Goal: Navigation & Orientation: Understand site structure

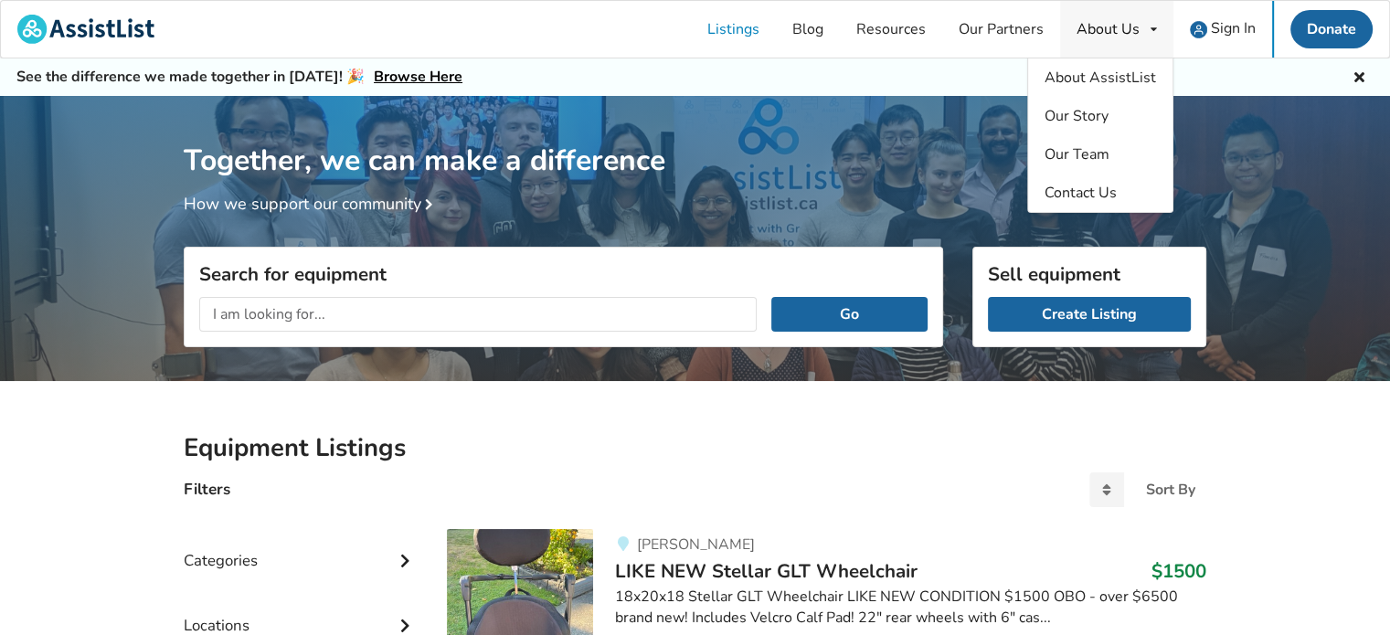
click at [1133, 28] on div "About Us" at bounding box center [1108, 29] width 63 height 15
click at [1068, 192] on span "Contact Us" at bounding box center [1081, 193] width 72 height 20
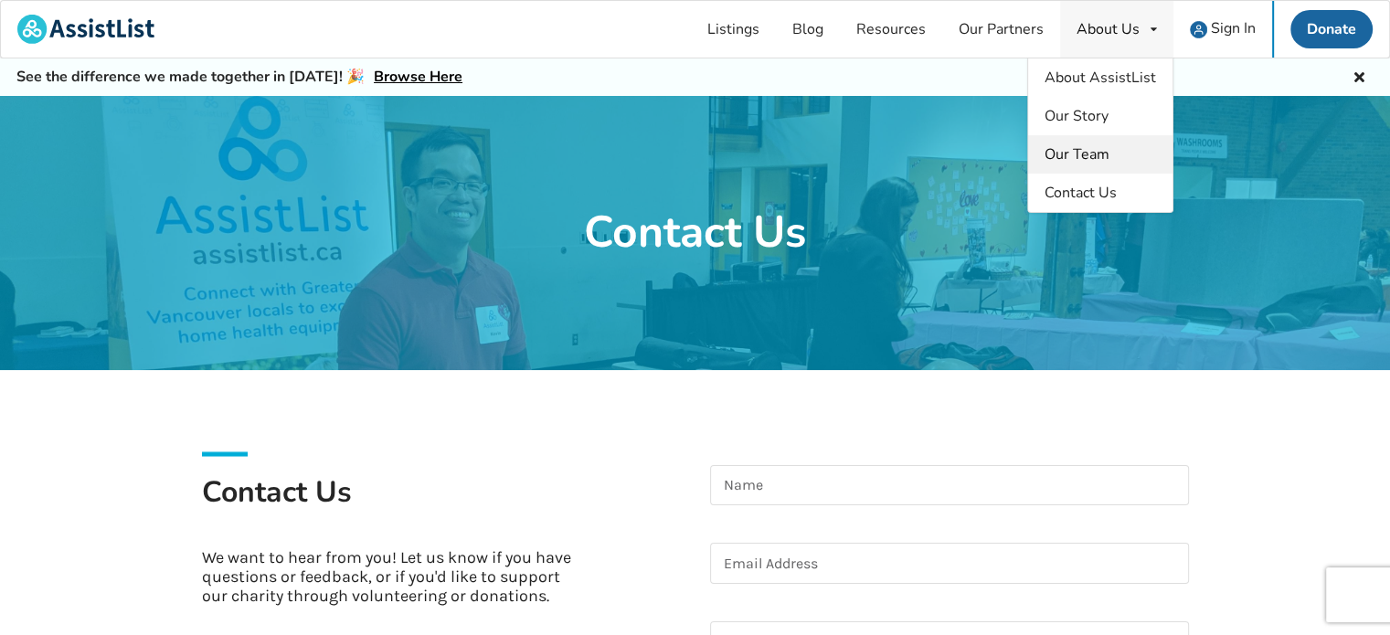
click at [1094, 154] on span "Our Team" at bounding box center [1077, 154] width 65 height 20
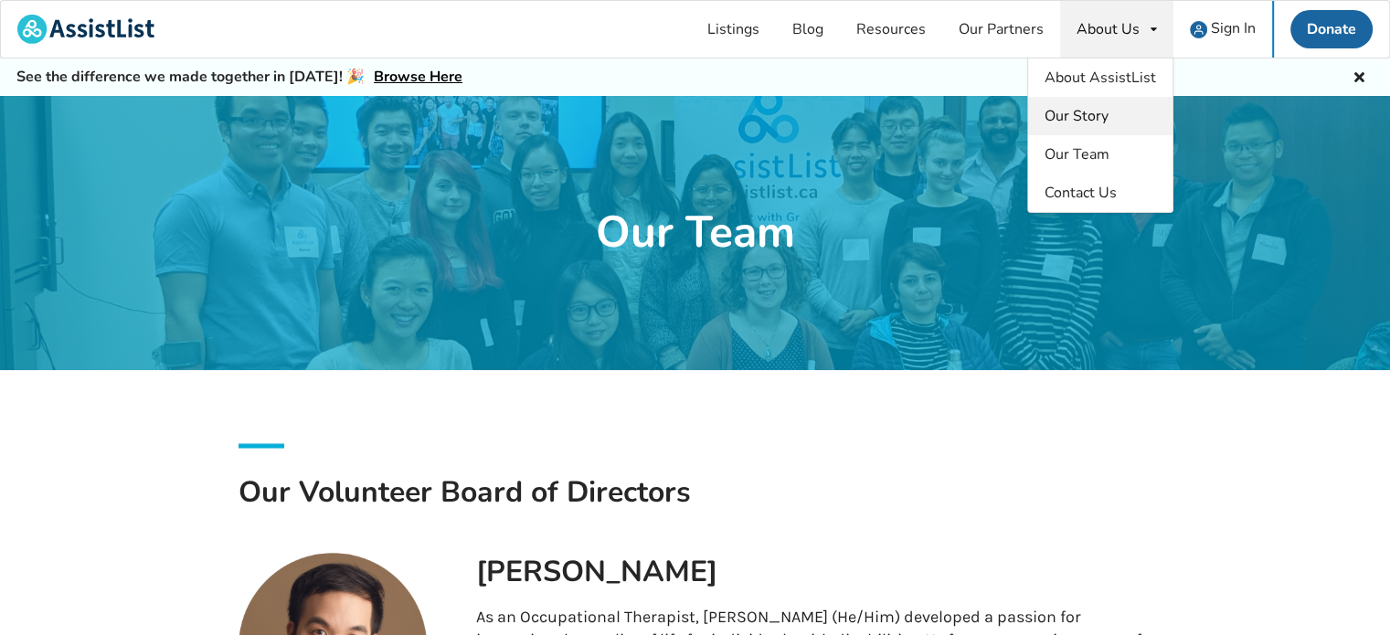
click at [1080, 112] on span "Our Story" at bounding box center [1077, 116] width 64 height 20
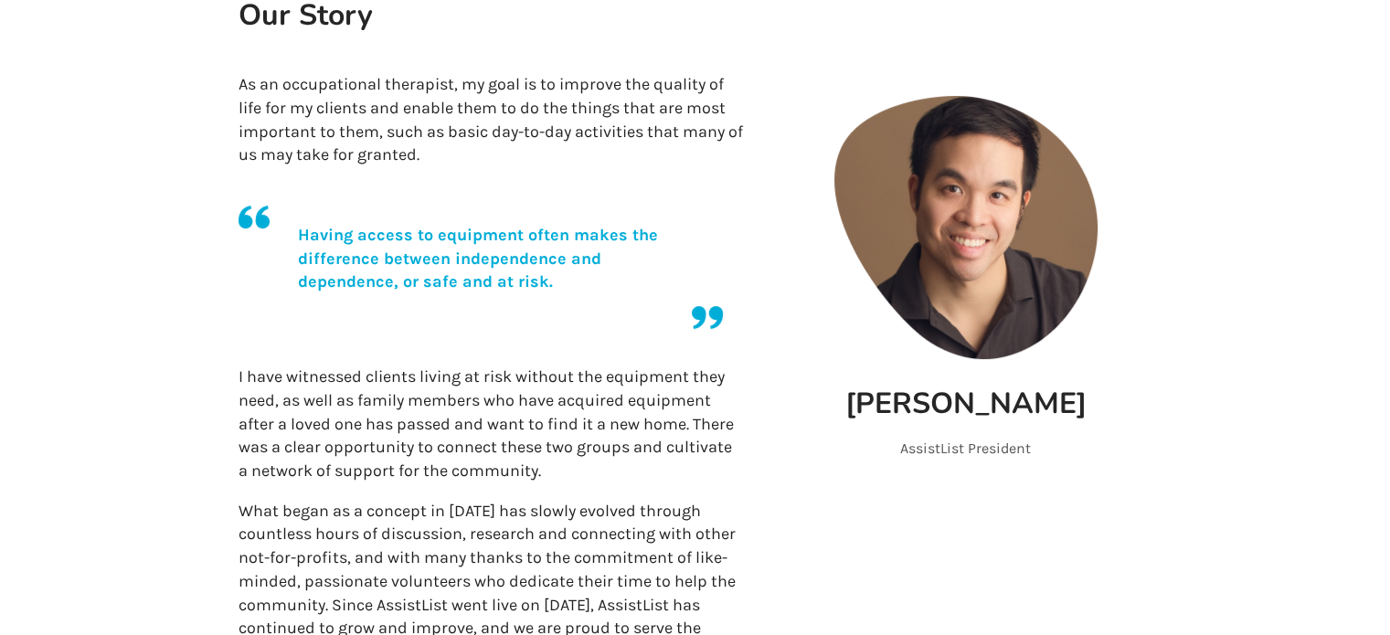
scroll to position [142, 0]
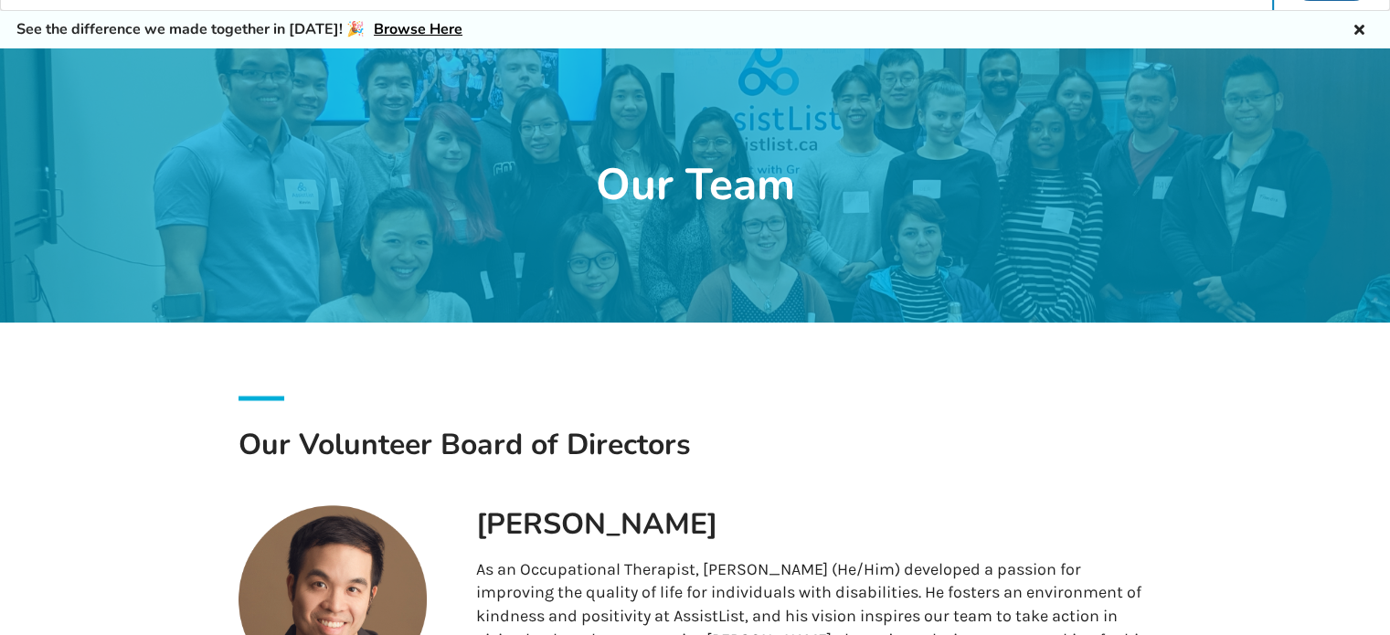
scroll to position [91, 0]
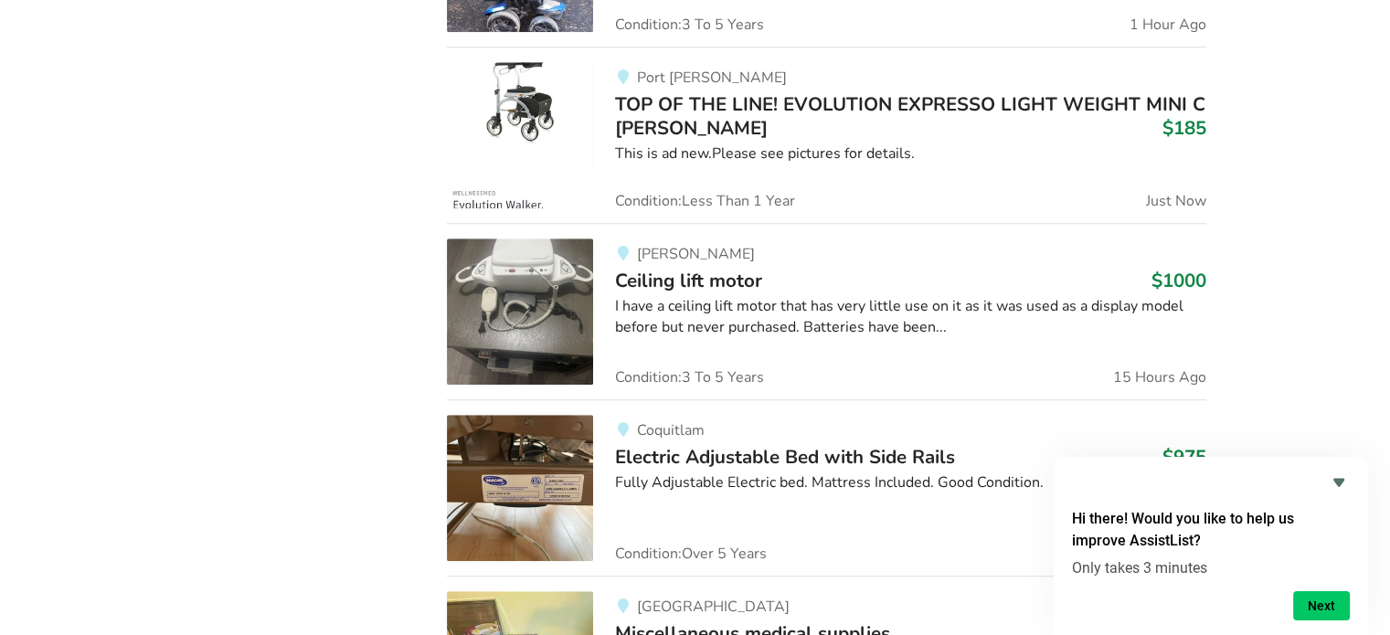
scroll to position [640, 0]
